Goal: Information Seeking & Learning: Learn about a topic

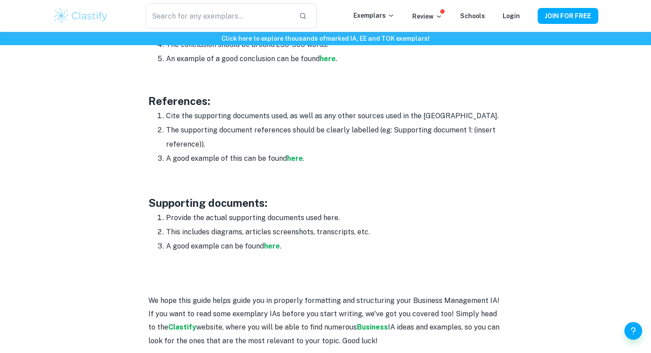
scroll to position [1378, 0]
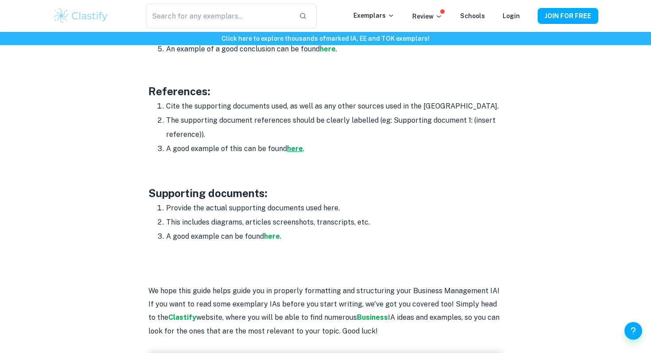
click at [296, 144] on strong "here" at bounding box center [295, 148] width 16 height 8
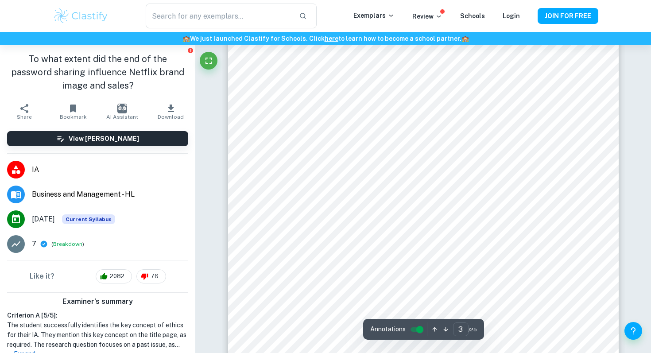
scroll to position [1559, 0]
type input "11"
